Goal: Task Accomplishment & Management: Use online tool/utility

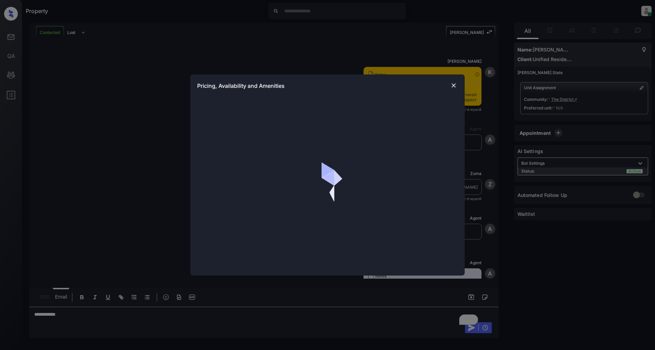
scroll to position [708, 0]
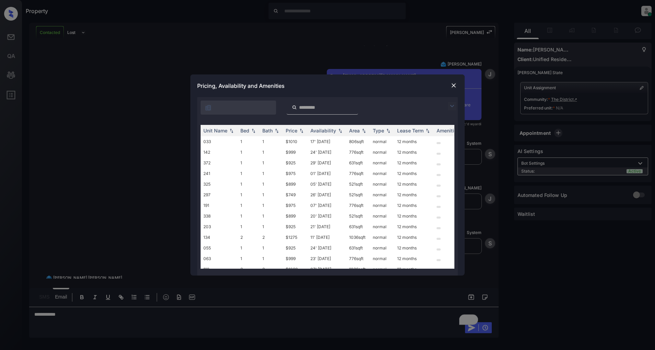
click at [449, 107] on img at bounding box center [452, 106] width 8 height 8
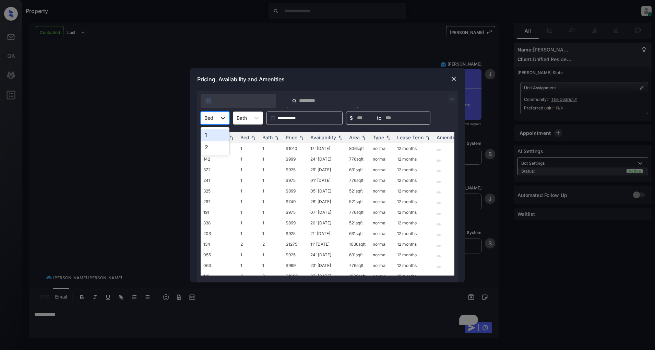
click at [218, 118] on div at bounding box center [223, 118] width 12 height 12
click at [211, 134] on div "1" at bounding box center [215, 135] width 29 height 12
click at [298, 138] on img at bounding box center [301, 137] width 7 height 5
drag, startPoint x: 304, startPoint y: 152, endPoint x: 283, endPoint y: 150, distance: 21.1
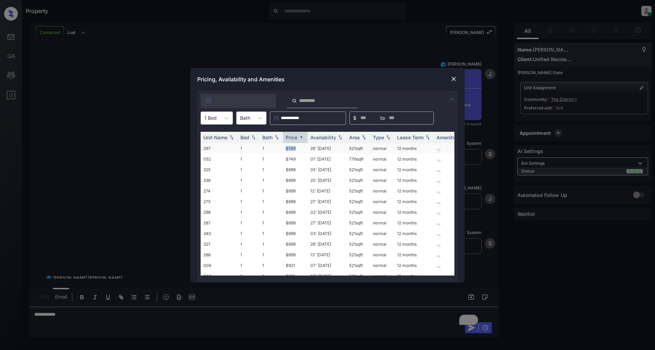
click at [283, 150] on td "$749" at bounding box center [295, 148] width 25 height 11
copy td "$749"
click at [457, 79] on div at bounding box center [454, 79] width 8 height 8
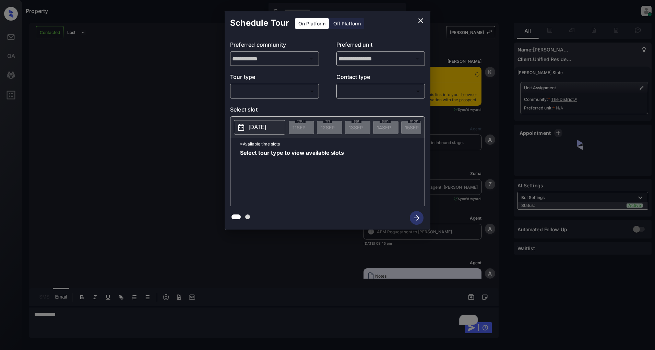
scroll to position [708, 0]
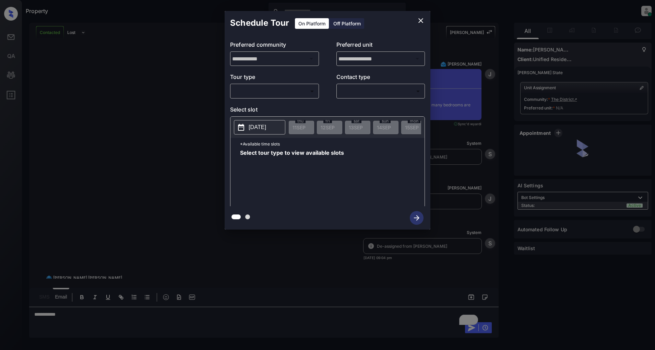
click at [257, 92] on body "Property [PERSON_NAME] Online Set yourself offline Set yourself on break Profil…" at bounding box center [327, 175] width 655 height 350
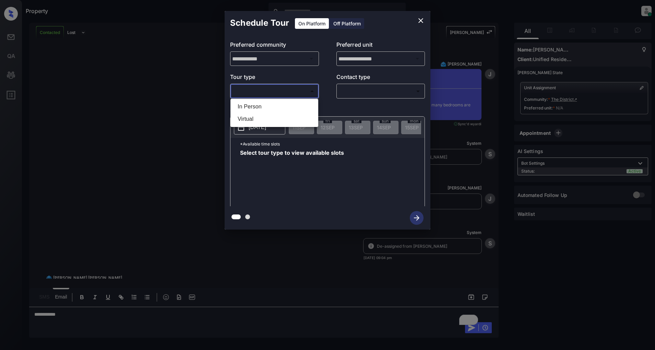
click at [180, 109] on div at bounding box center [327, 175] width 655 height 350
click at [421, 20] on icon "close" at bounding box center [420, 20] width 5 height 5
